Goal: Check status: Check status

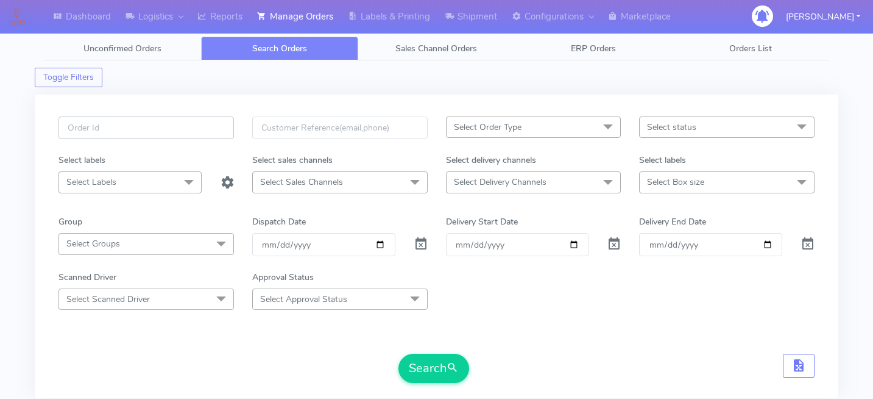
click at [142, 127] on input "text" at bounding box center [147, 127] width 176 height 23
paste input "1625005"
type input "1625005"
click at [422, 382] on button "Search" at bounding box center [434, 368] width 71 height 29
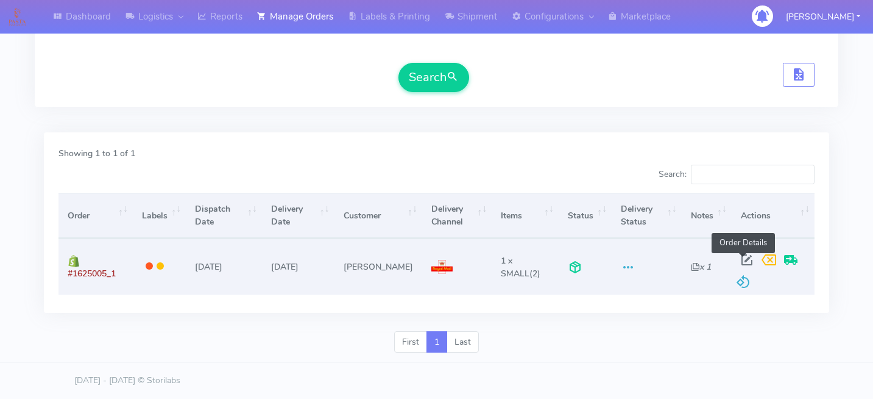
click at [738, 259] on span at bounding box center [747, 263] width 22 height 12
select select "3"
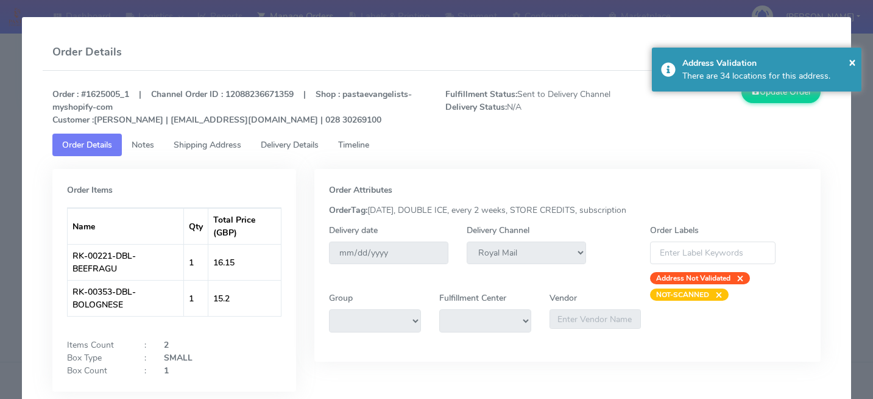
click at [300, 144] on span "Delivery Details" at bounding box center [290, 145] width 58 height 12
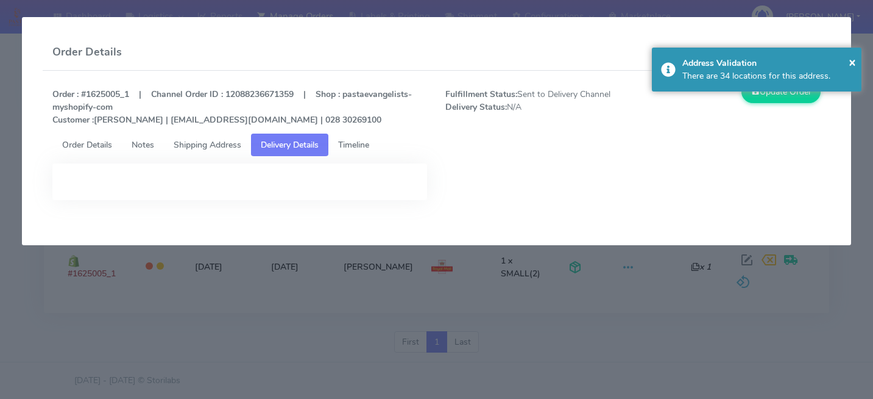
click at [369, 143] on span "Timeline" at bounding box center [353, 145] width 31 height 12
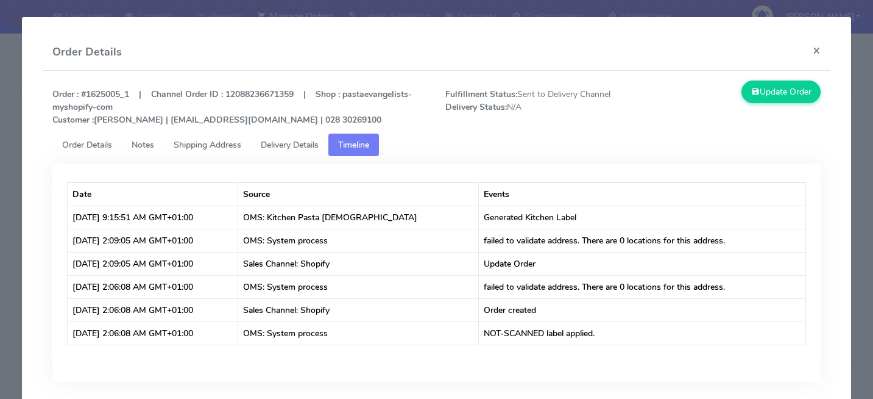
click at [303, 152] on link "Delivery Details" at bounding box center [289, 144] width 77 height 23
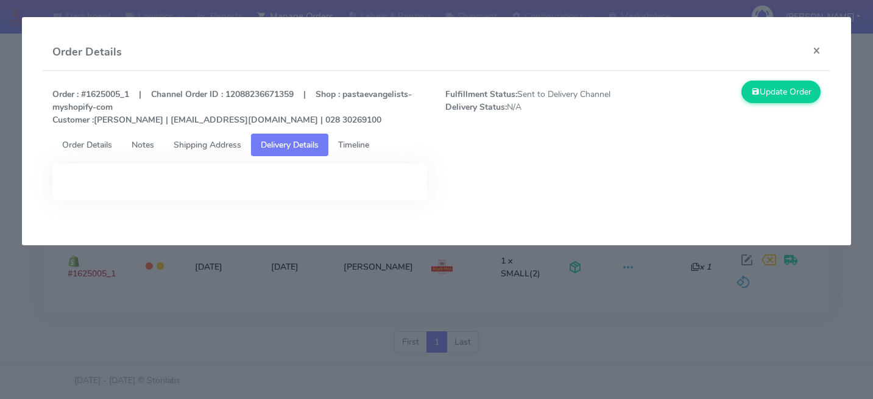
click at [221, 141] on span "Shipping Address" at bounding box center [208, 145] width 68 height 12
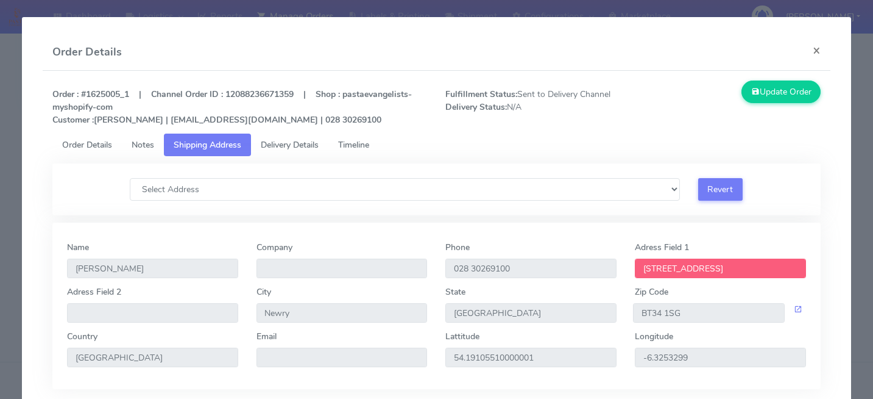
click at [140, 148] on span "Notes" at bounding box center [143, 145] width 23 height 12
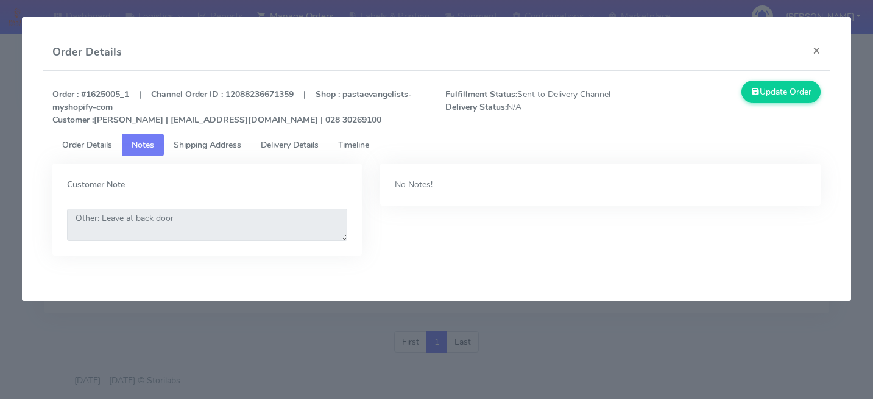
click at [86, 148] on span "Order Details" at bounding box center [87, 145] width 50 height 12
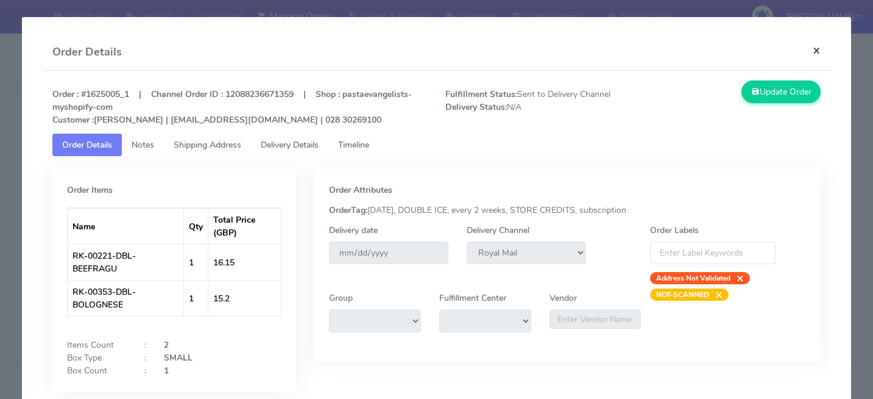
click at [815, 52] on button "×" at bounding box center [816, 50] width 27 height 32
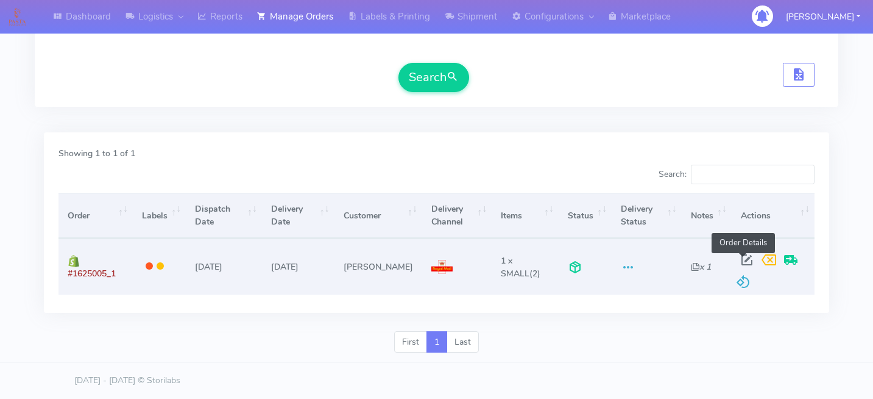
click at [741, 260] on span at bounding box center [747, 263] width 22 height 12
select select "3"
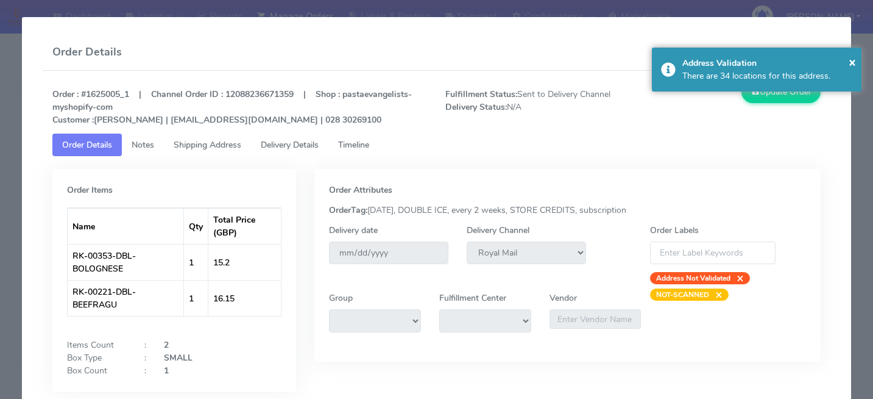
click at [240, 143] on span "Shipping Address" at bounding box center [208, 145] width 68 height 12
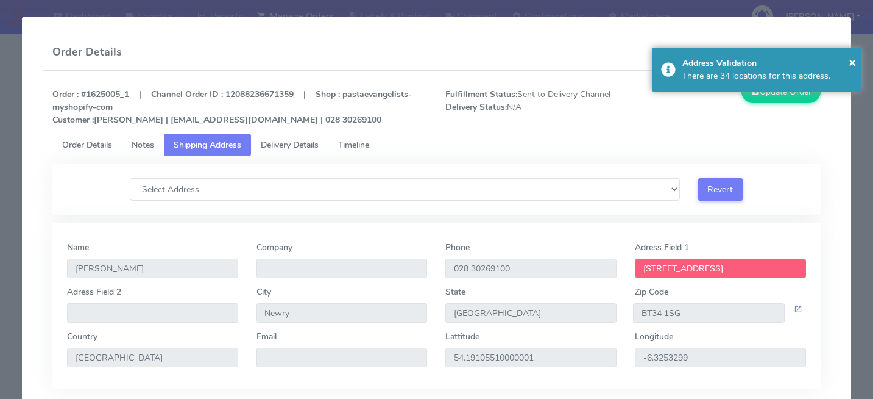
click at [305, 143] on span "Delivery Details" at bounding box center [290, 145] width 58 height 12
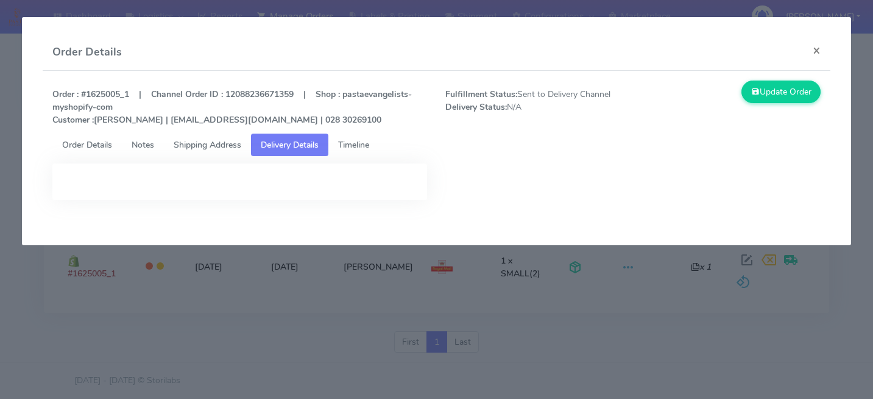
click at [229, 133] on link "Shipping Address" at bounding box center [207, 144] width 87 height 23
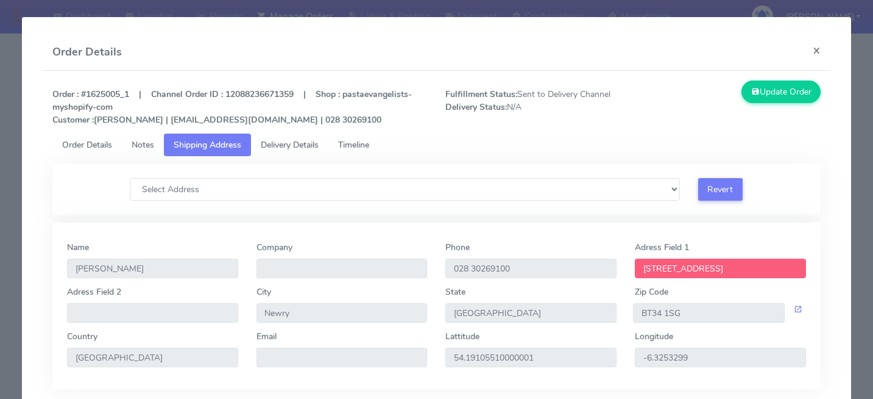
click at [290, 146] on span "Delivery Details" at bounding box center [290, 145] width 58 height 12
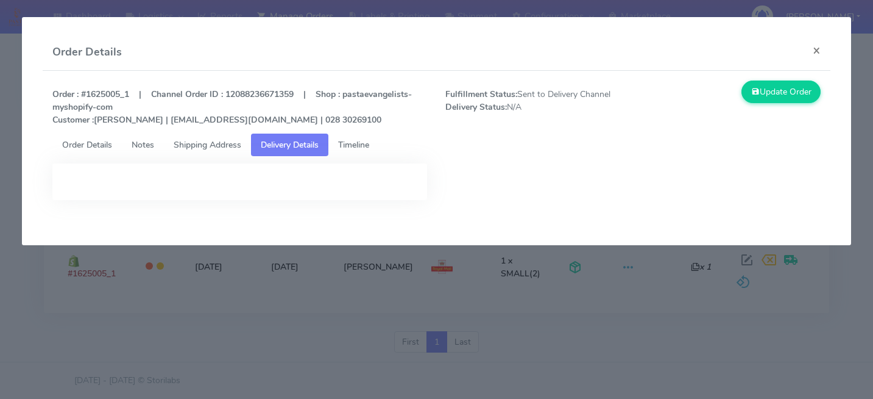
click at [362, 140] on span "Timeline" at bounding box center [353, 145] width 31 height 12
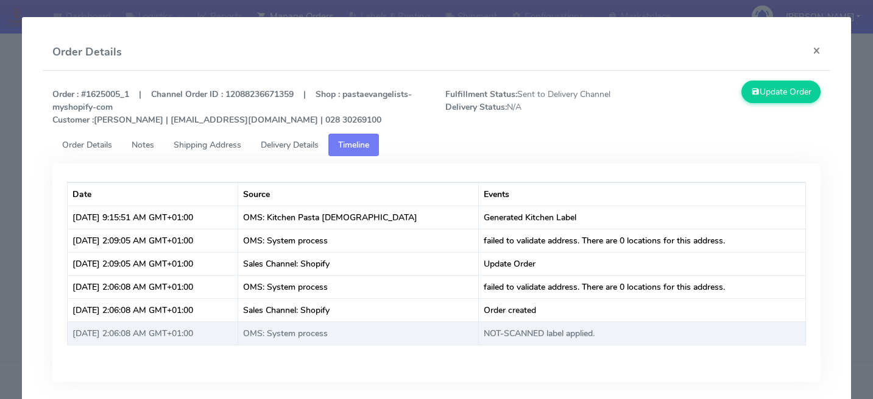
scroll to position [45, 0]
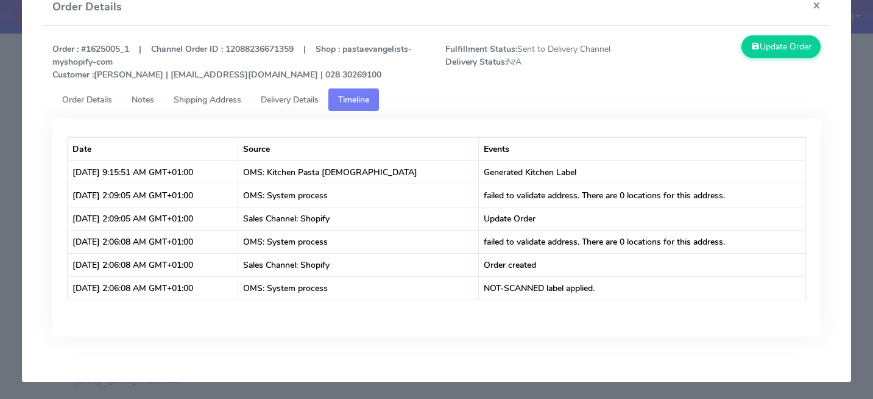
click at [862, 326] on modal-container "Order Details × Order : #1625005_1 | Channel Order ID : 12088236671359 | Shop :…" at bounding box center [436, 199] width 873 height 399
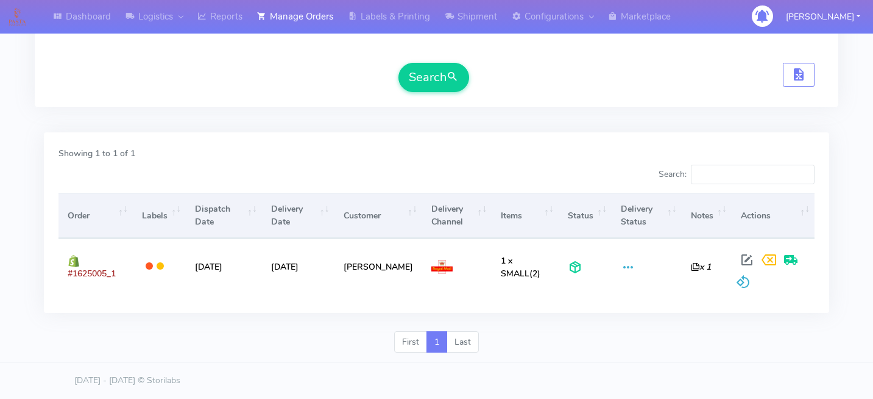
click at [477, 158] on div "Showing 1 to 1 of 1" at bounding box center [436, 156] width 775 height 18
click at [354, 128] on div "Showing 1 to 1 of 1 Search: Order Labels Dispatch Date Delivery Date Customer D…" at bounding box center [437, 228] width 804 height 206
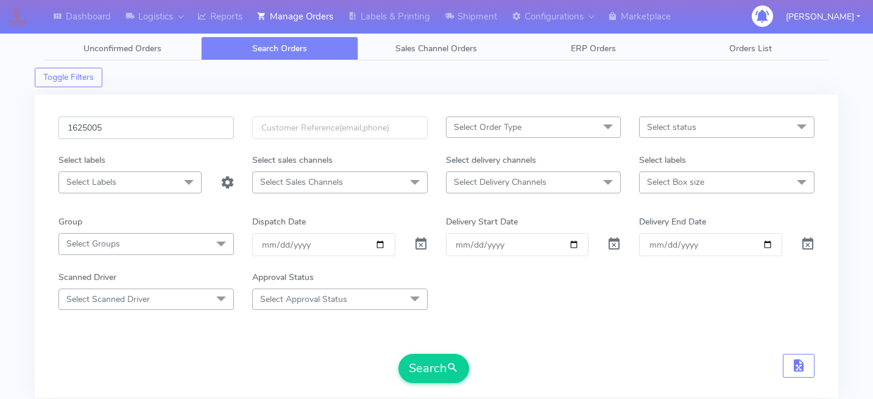
click at [158, 133] on input "1625005" at bounding box center [147, 127] width 176 height 23
paste input "1616559"
type input "1616559"
click at [436, 367] on button "Search" at bounding box center [434, 368] width 71 height 29
click at [168, 135] on input "1616559" at bounding box center [147, 127] width 176 height 23
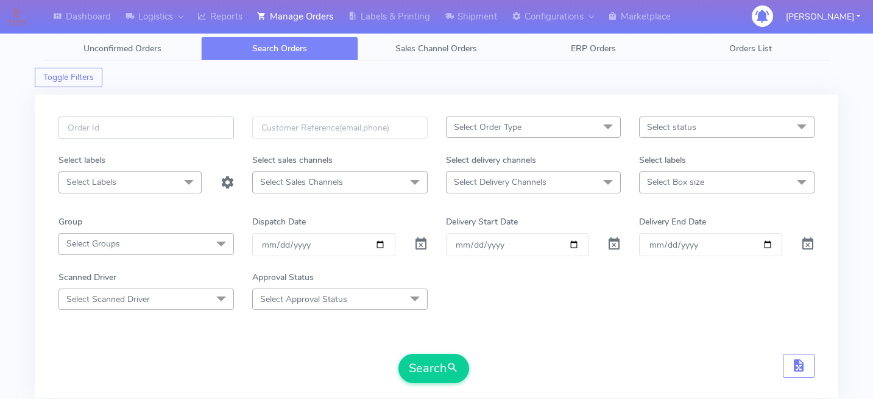
paste input "1623142"
type input "1623142"
click at [416, 369] on button "Search" at bounding box center [434, 368] width 71 height 29
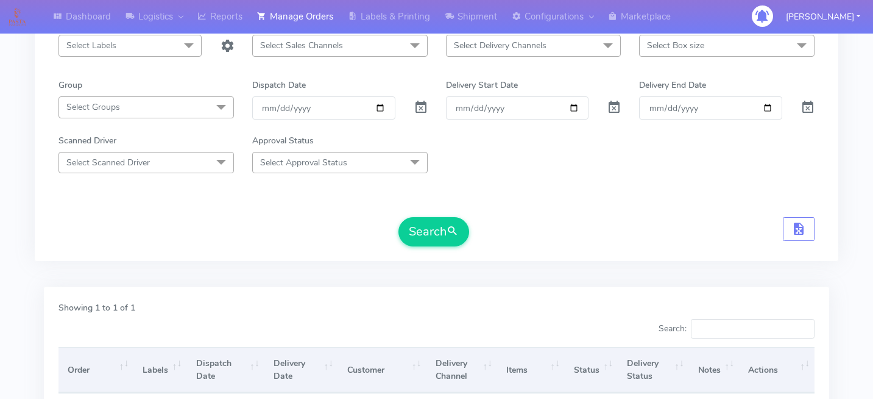
scroll to position [33, 0]
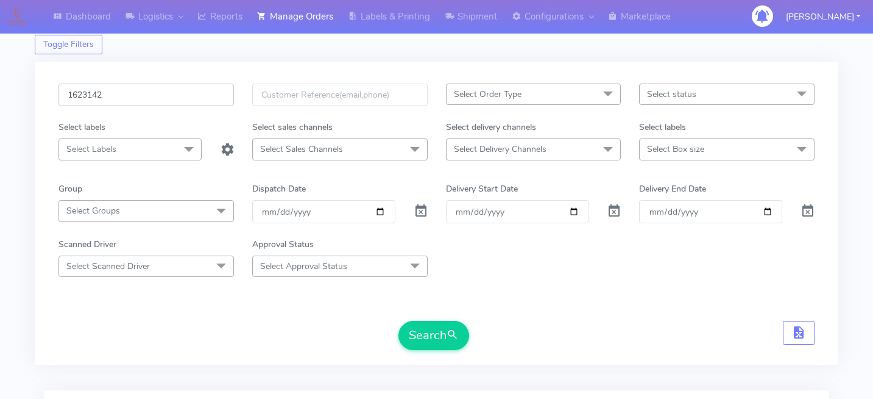
click at [125, 99] on input "1623142" at bounding box center [147, 95] width 176 height 23
paste input "1621359"
type input "1621359"
click at [422, 331] on button "Search" at bounding box center [434, 335] width 71 height 29
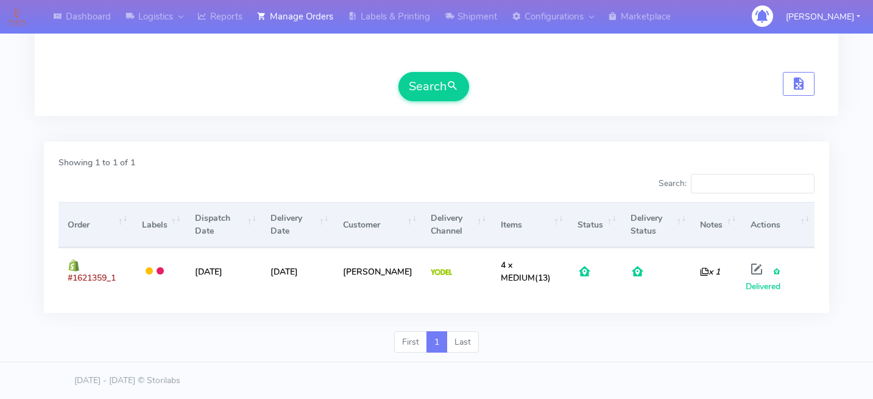
scroll to position [0, 0]
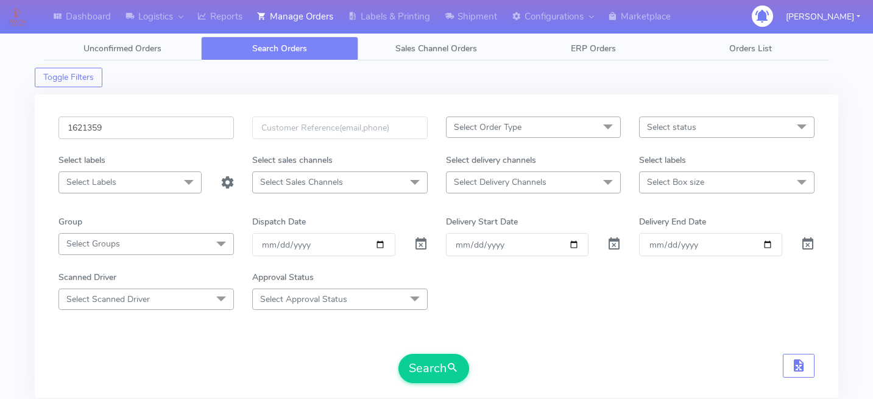
click at [141, 133] on input "1621359" at bounding box center [147, 127] width 176 height 23
paste input "1624757"
type input "1624757"
click at [435, 363] on button "Search" at bounding box center [434, 368] width 71 height 29
click at [167, 126] on input "1624757" at bounding box center [147, 127] width 176 height 23
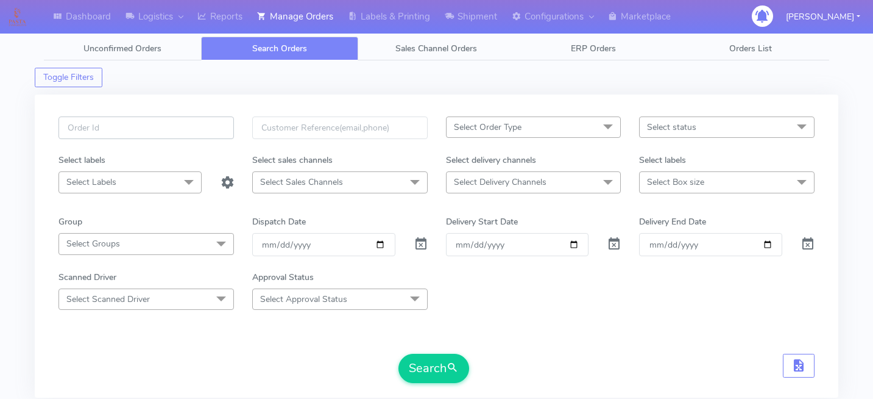
paste input "1619424"
click at [428, 366] on button "Search" at bounding box center [434, 368] width 71 height 29
click at [162, 137] on input "1619424" at bounding box center [147, 127] width 176 height 23
type input "161942"
paste input "1619424"
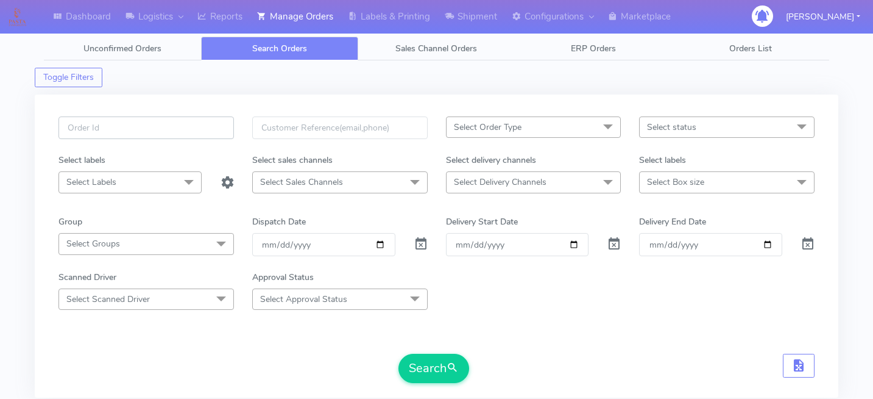
type input "1619424"
click at [436, 352] on form "1619424 Select Order Type Select All MEALS ATAVI One Off Pasta Club Gift Kit Ev…" at bounding box center [437, 249] width 756 height 266
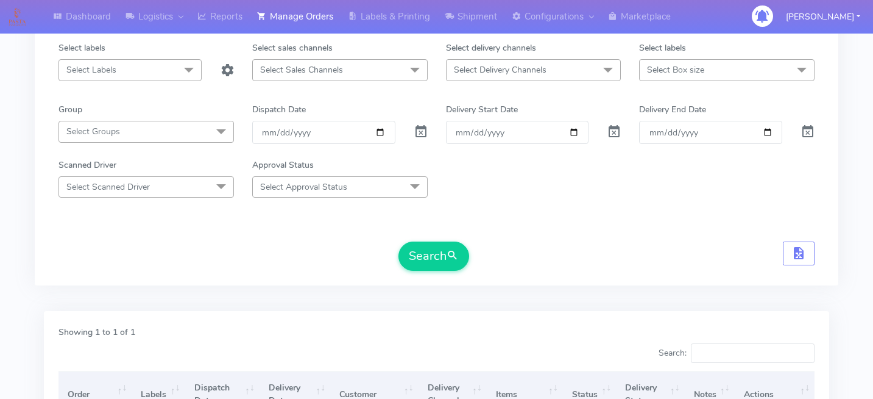
scroll to position [291, 0]
